Goal: Task Accomplishment & Management: Complete application form

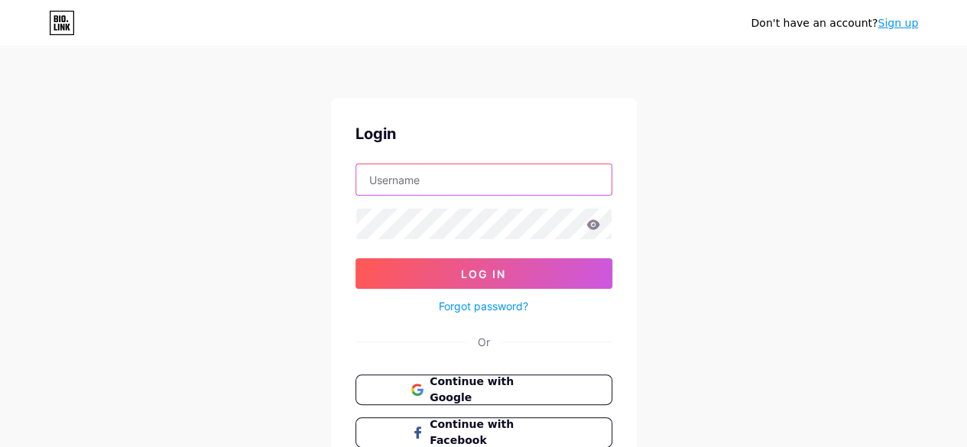
click at [475, 187] on input "text" at bounding box center [483, 179] width 255 height 31
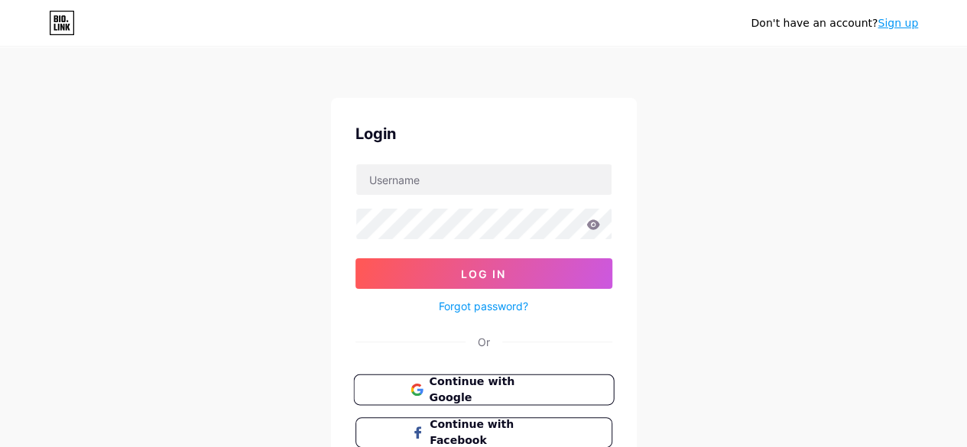
click at [508, 379] on span "Continue with Google" at bounding box center [493, 390] width 128 height 33
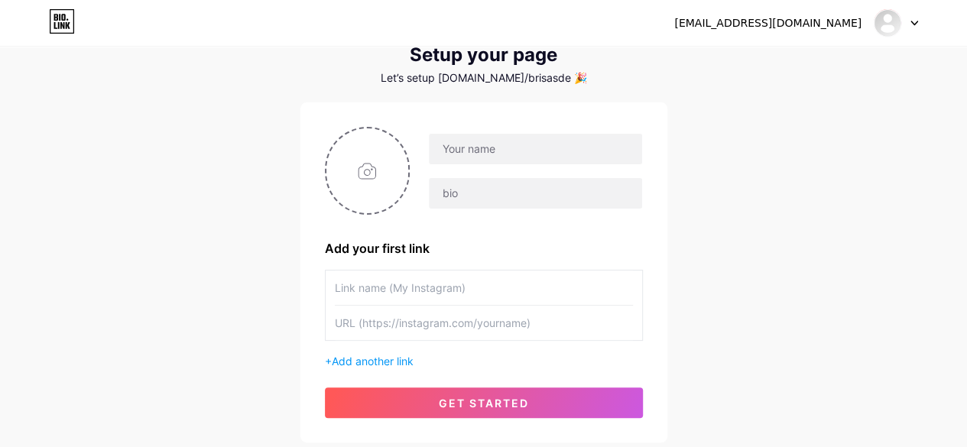
scroll to position [76, 0]
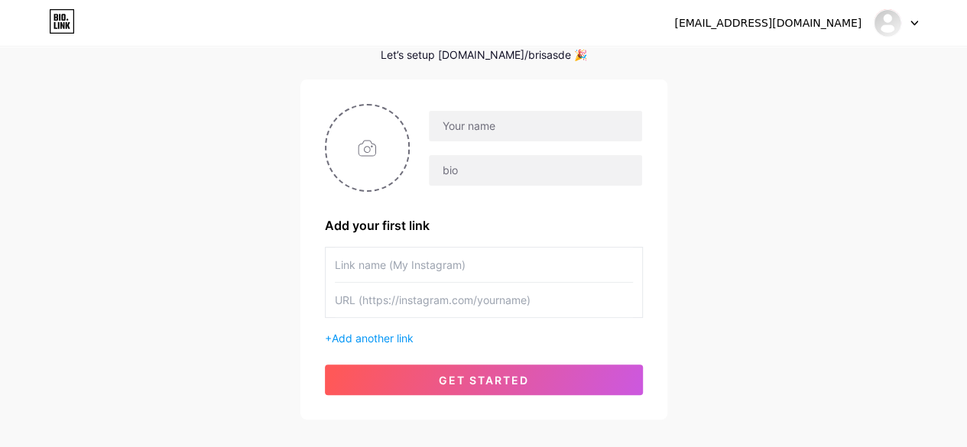
click at [533, 271] on input "text" at bounding box center [484, 265] width 298 height 34
type input "Instagram"
click at [520, 299] on input "text" at bounding box center [484, 300] width 298 height 34
paste input "[URL][DOMAIN_NAME]"
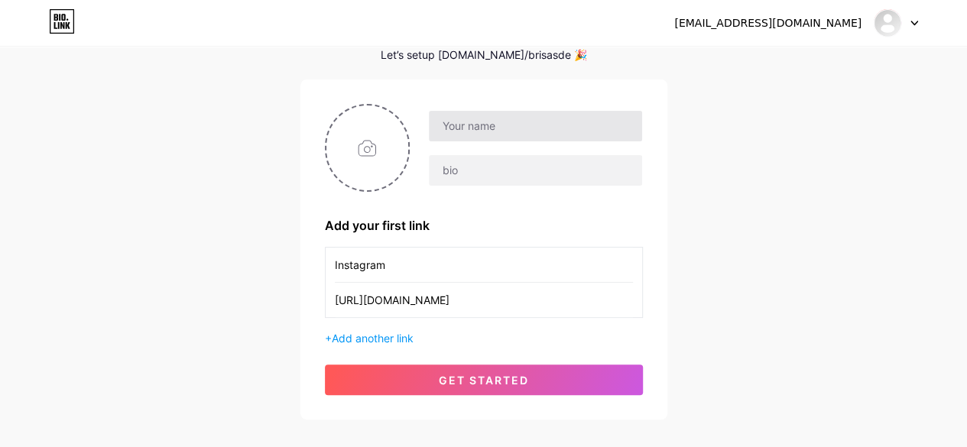
type input "[URL][DOMAIN_NAME]"
click at [522, 121] on input "text" at bounding box center [535, 126] width 213 height 31
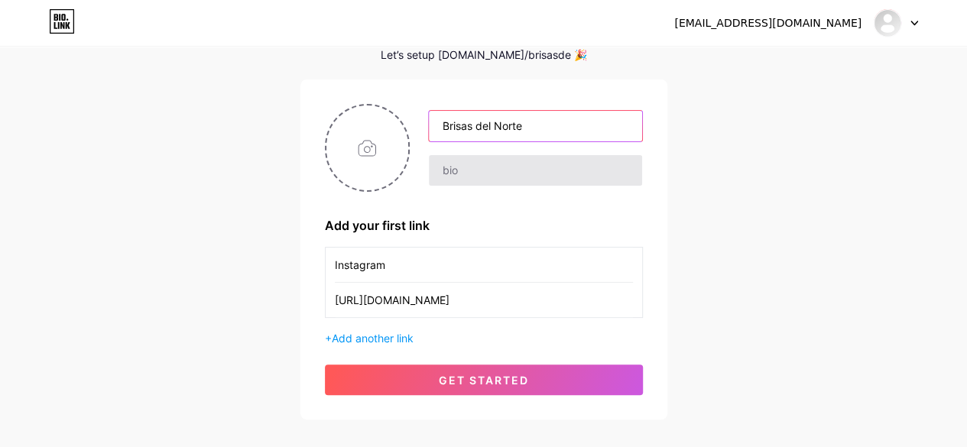
type input "Brisas del Norte"
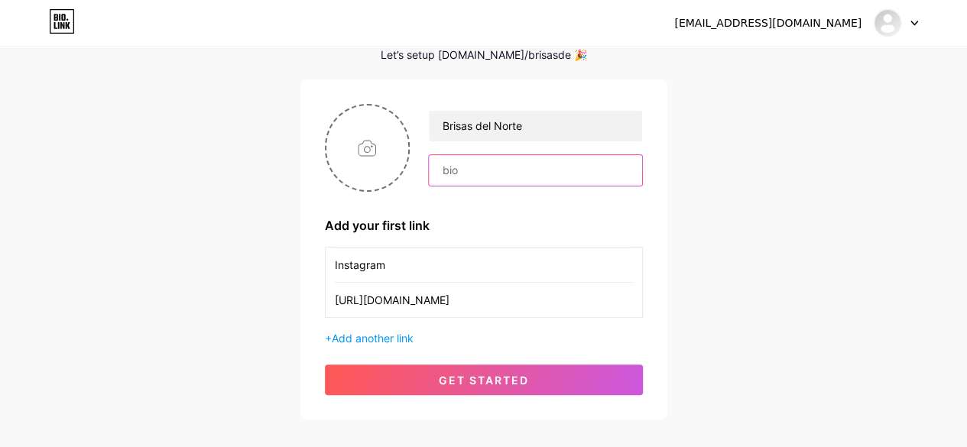
click at [489, 172] on input "text" at bounding box center [535, 170] width 213 height 31
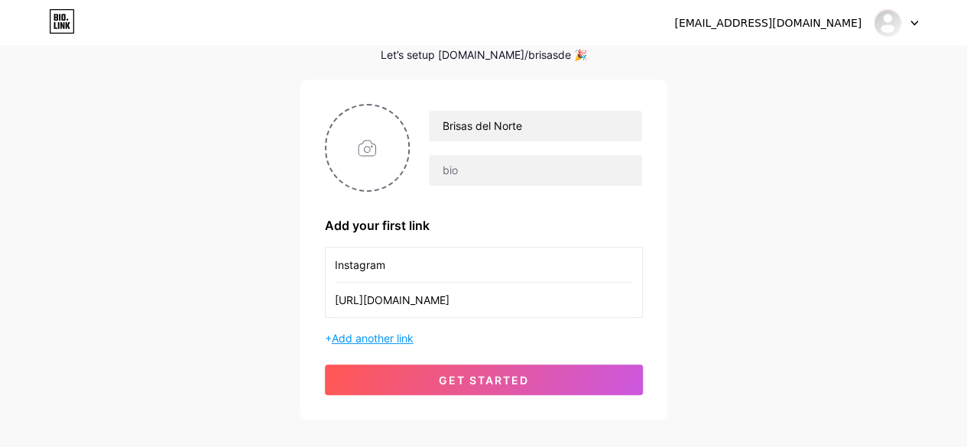
click at [385, 333] on span "Add another link" at bounding box center [373, 338] width 82 height 13
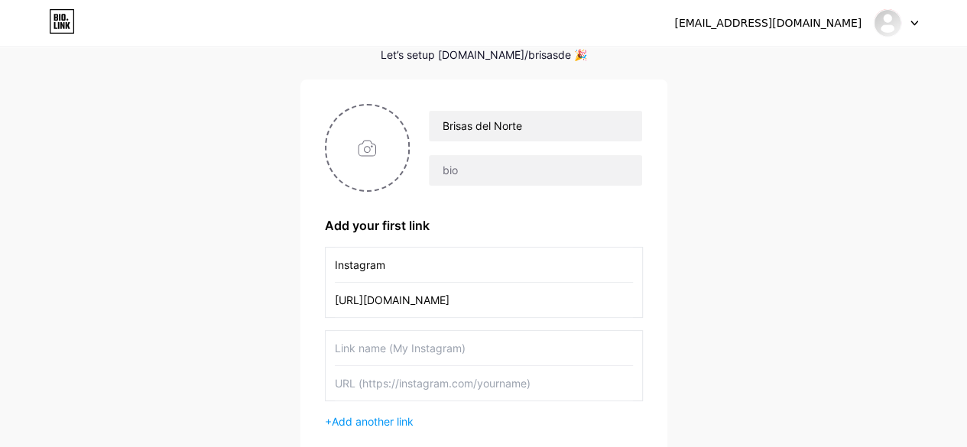
drag, startPoint x: 402, startPoint y: 338, endPoint x: 425, endPoint y: 334, distance: 23.3
click at [404, 338] on input "text" at bounding box center [484, 348] width 298 height 34
type input "Facebook"
